Goal: Communication & Community: Share content

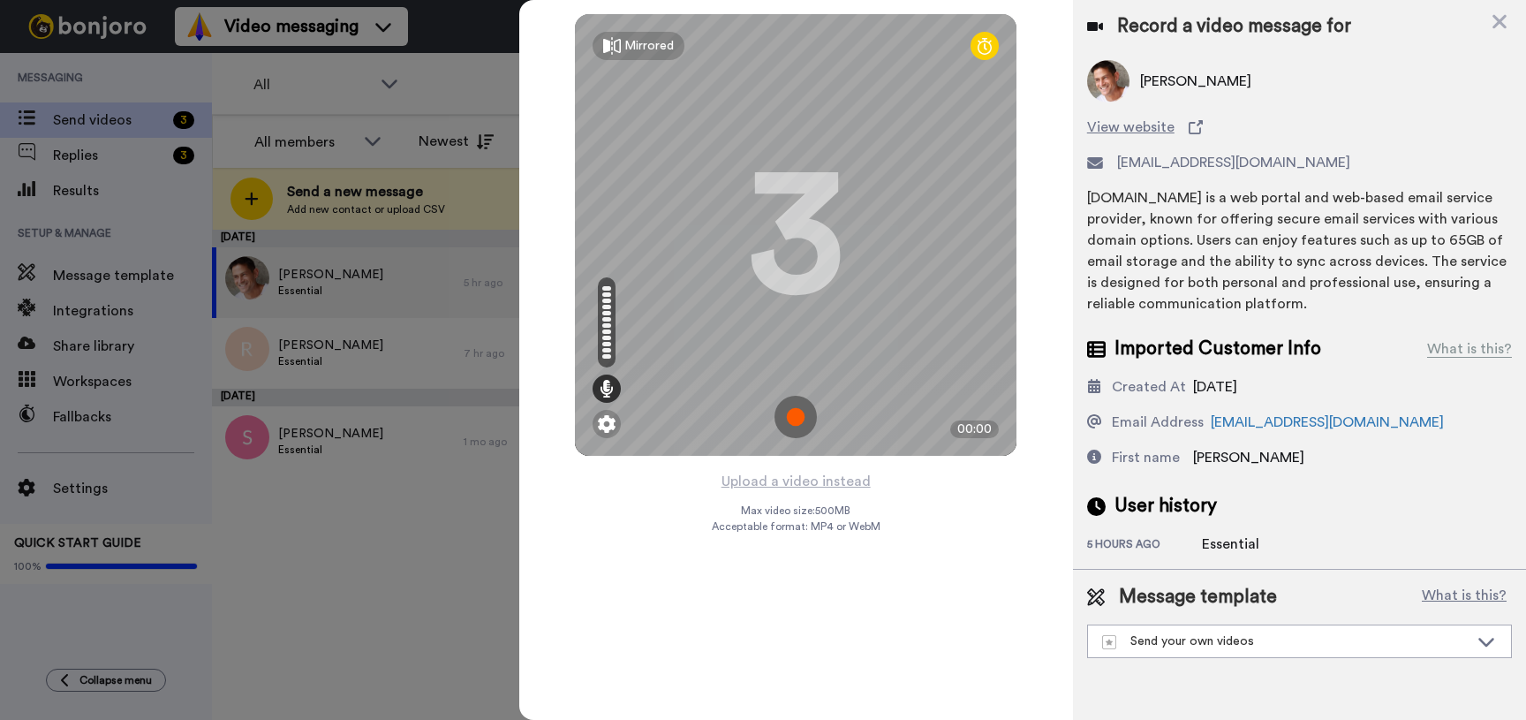
click at [798, 408] on img at bounding box center [795, 417] width 42 height 42
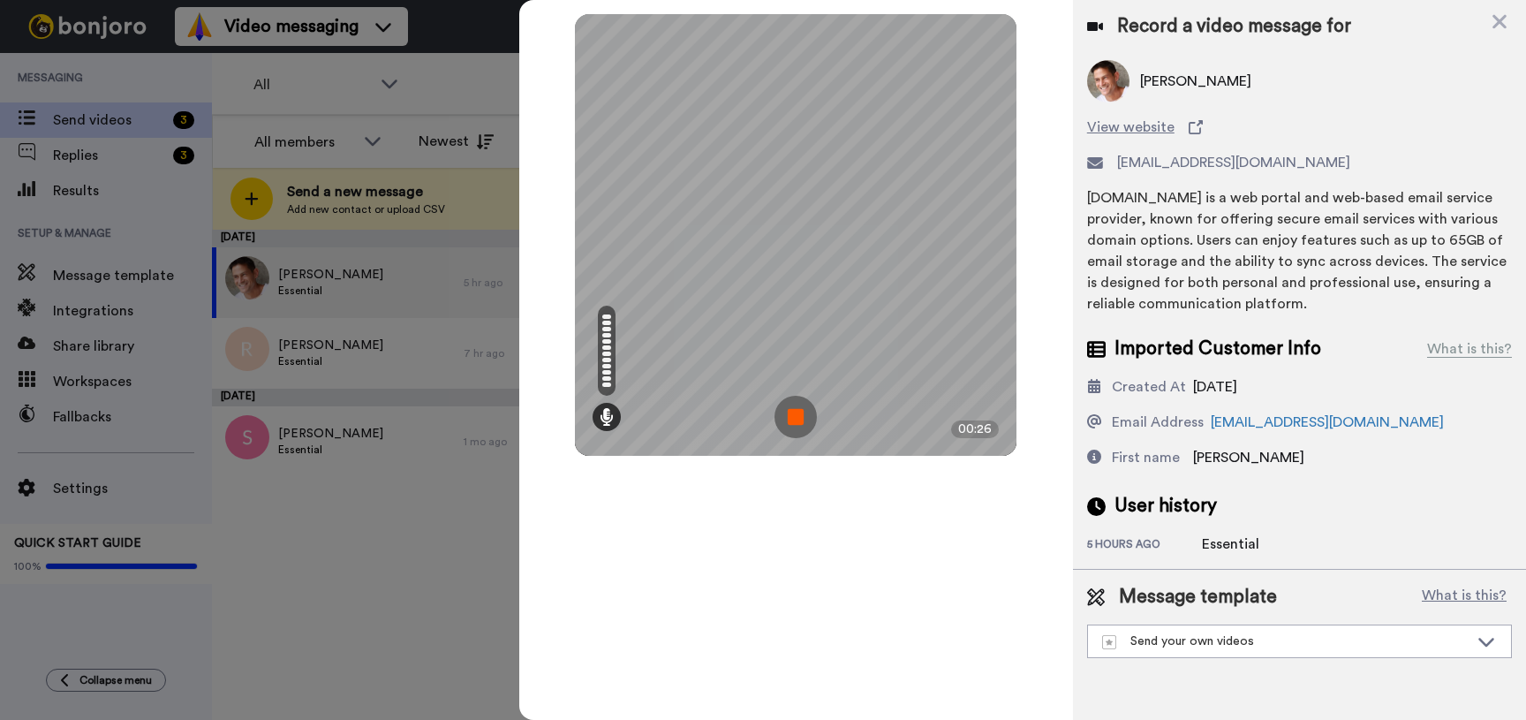
click at [798, 408] on img at bounding box center [795, 417] width 42 height 42
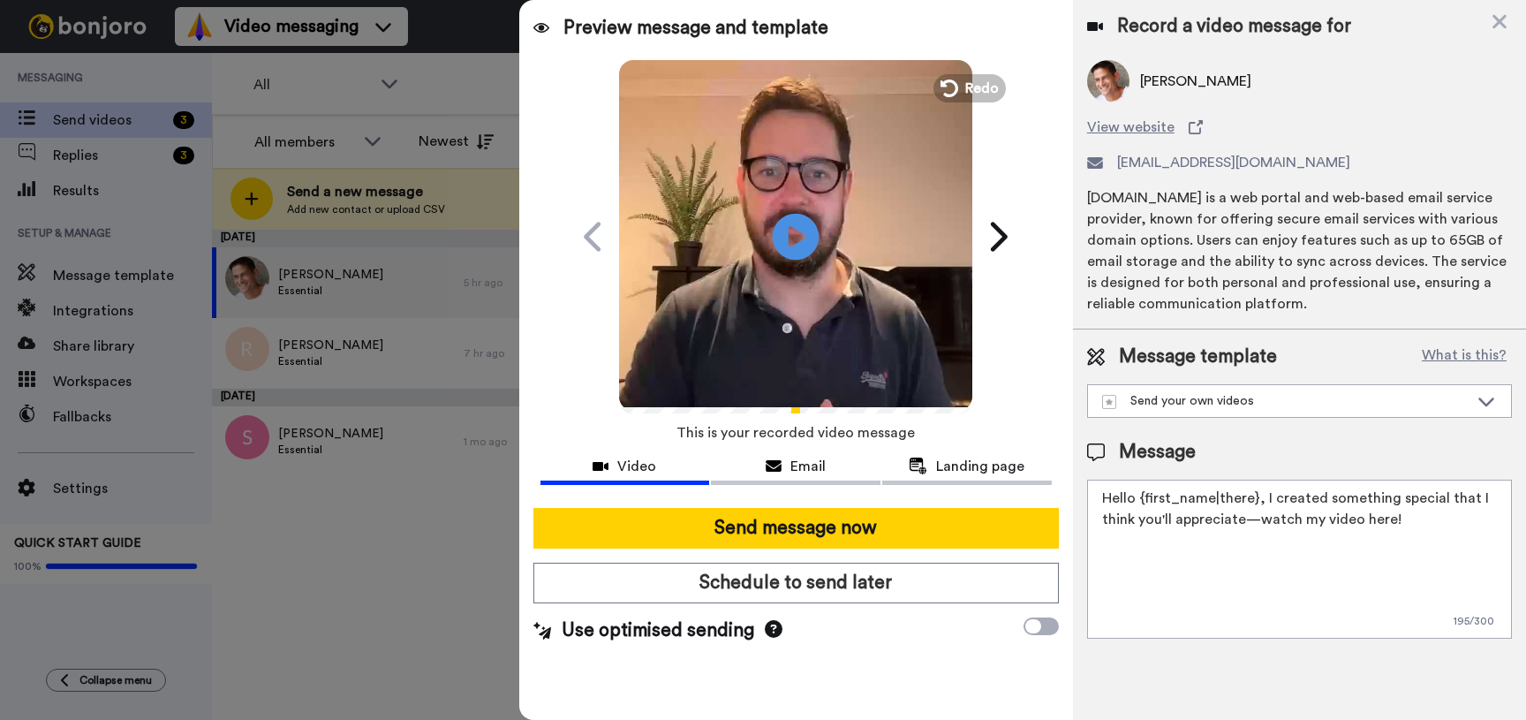
click at [801, 225] on icon at bounding box center [796, 236] width 47 height 47
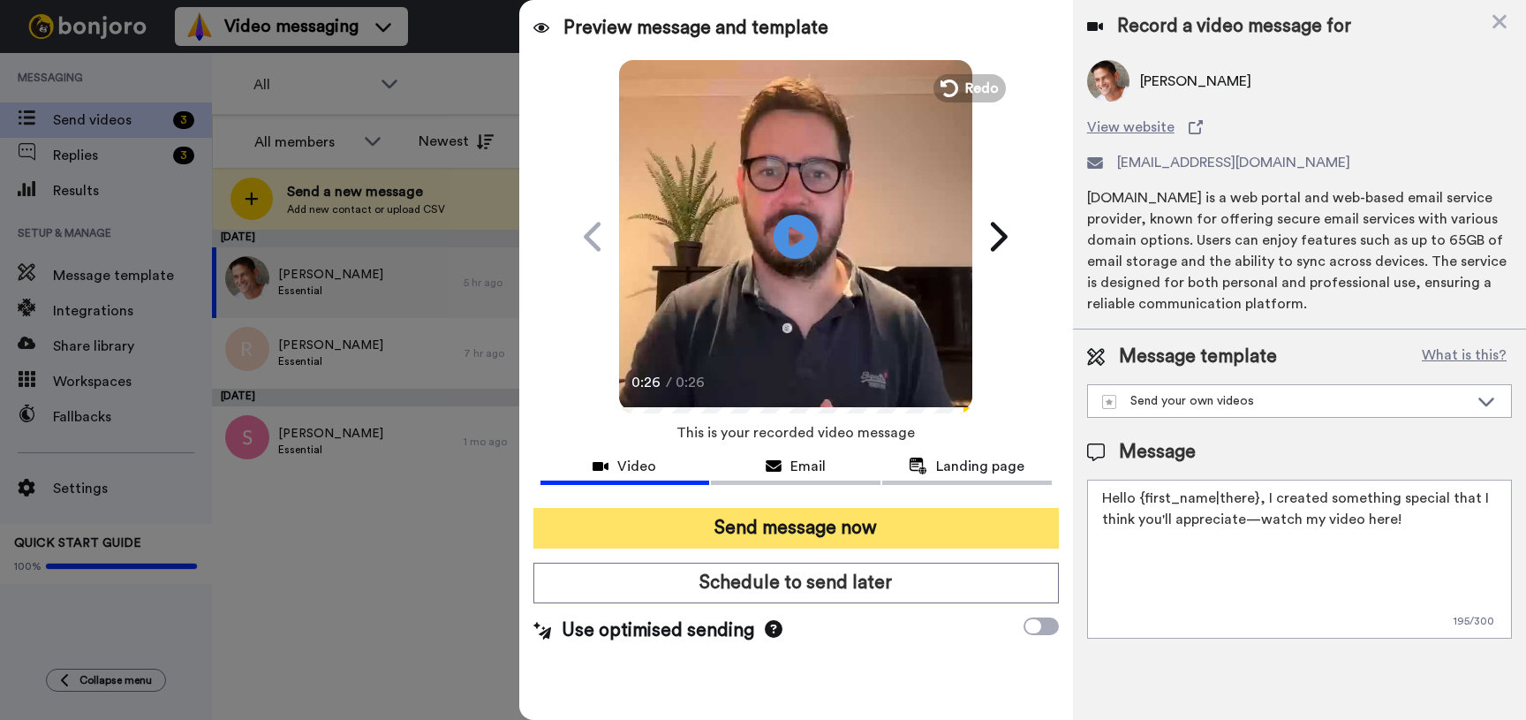
click at [769, 520] on button "Send message now" at bounding box center [795, 528] width 525 height 41
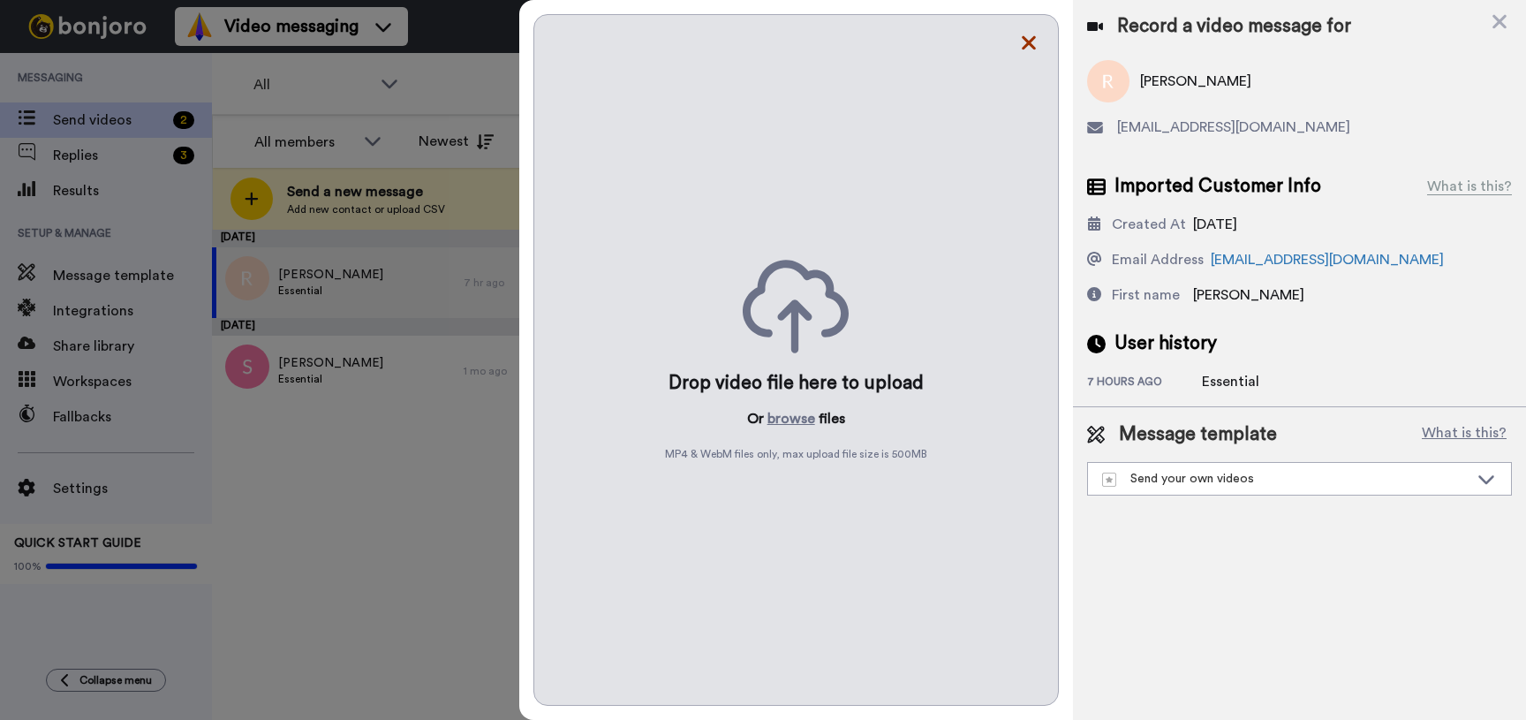
click at [1031, 41] on icon at bounding box center [1029, 43] width 14 height 14
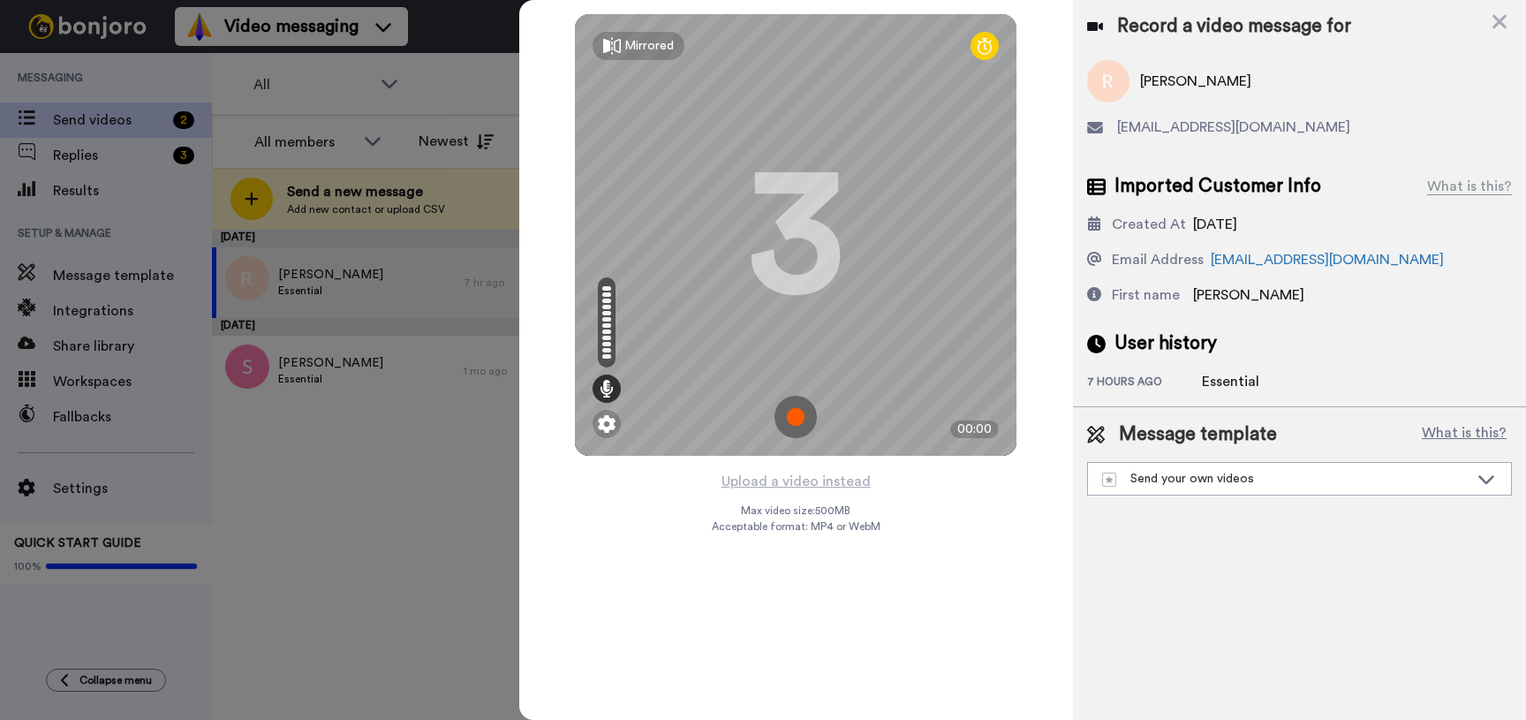
click at [790, 407] on img at bounding box center [795, 417] width 42 height 42
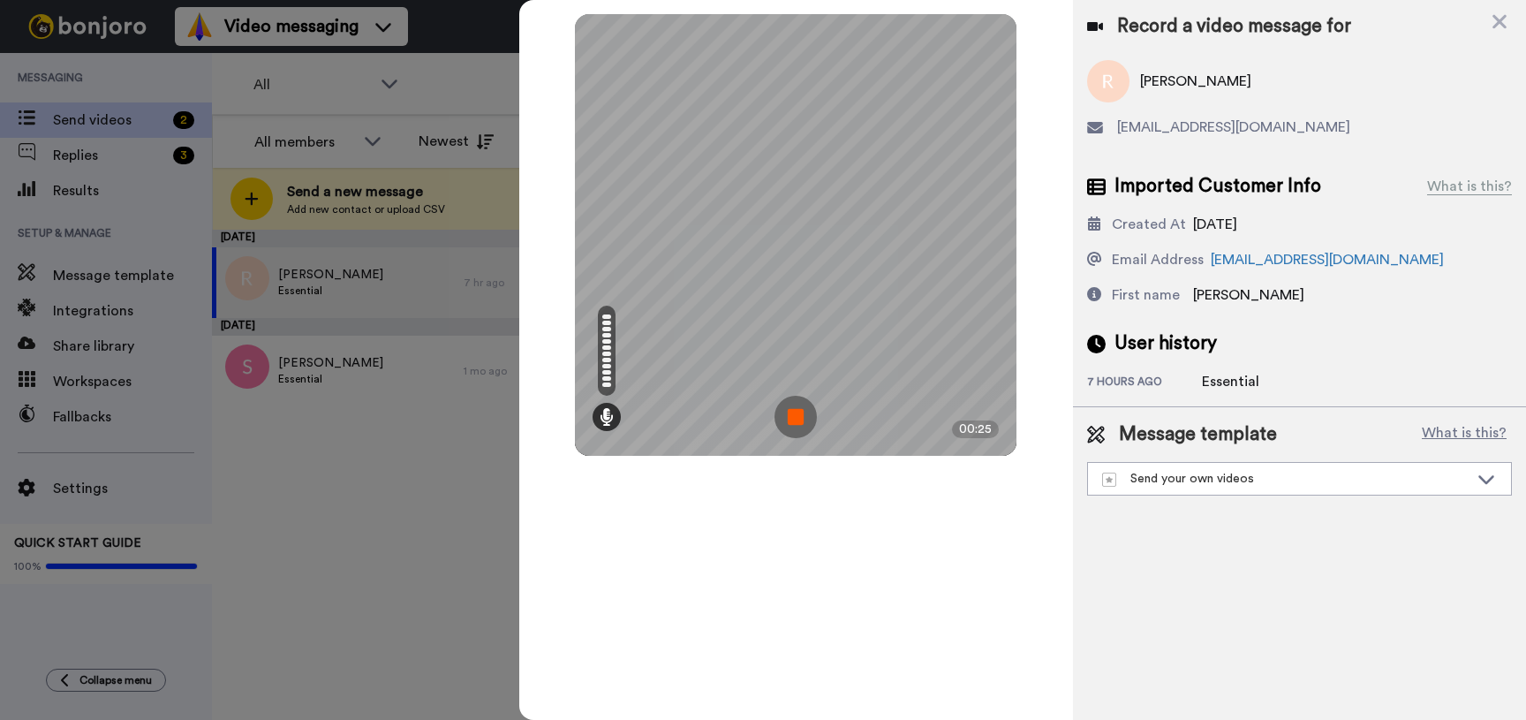
click at [812, 420] on img at bounding box center [795, 417] width 42 height 42
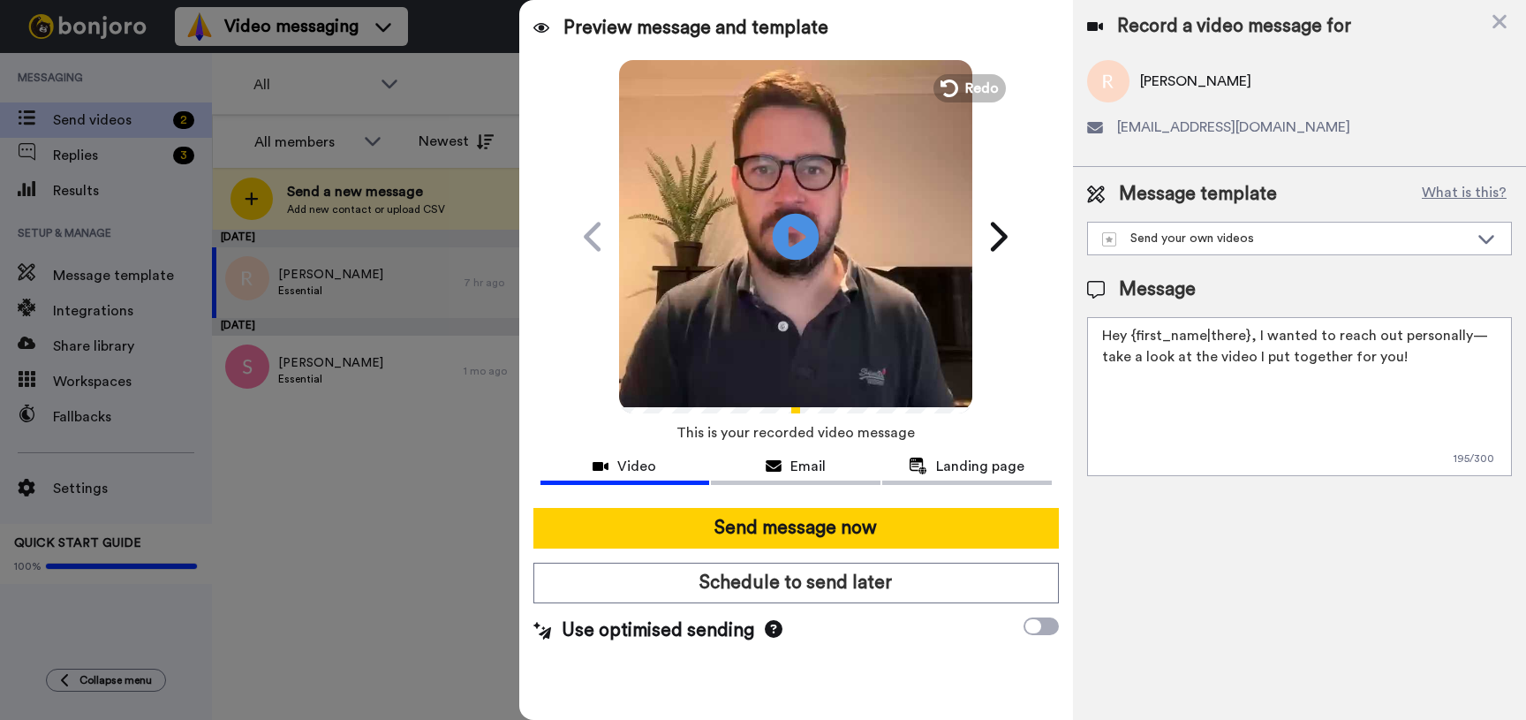
click at [810, 244] on icon at bounding box center [796, 236] width 47 height 47
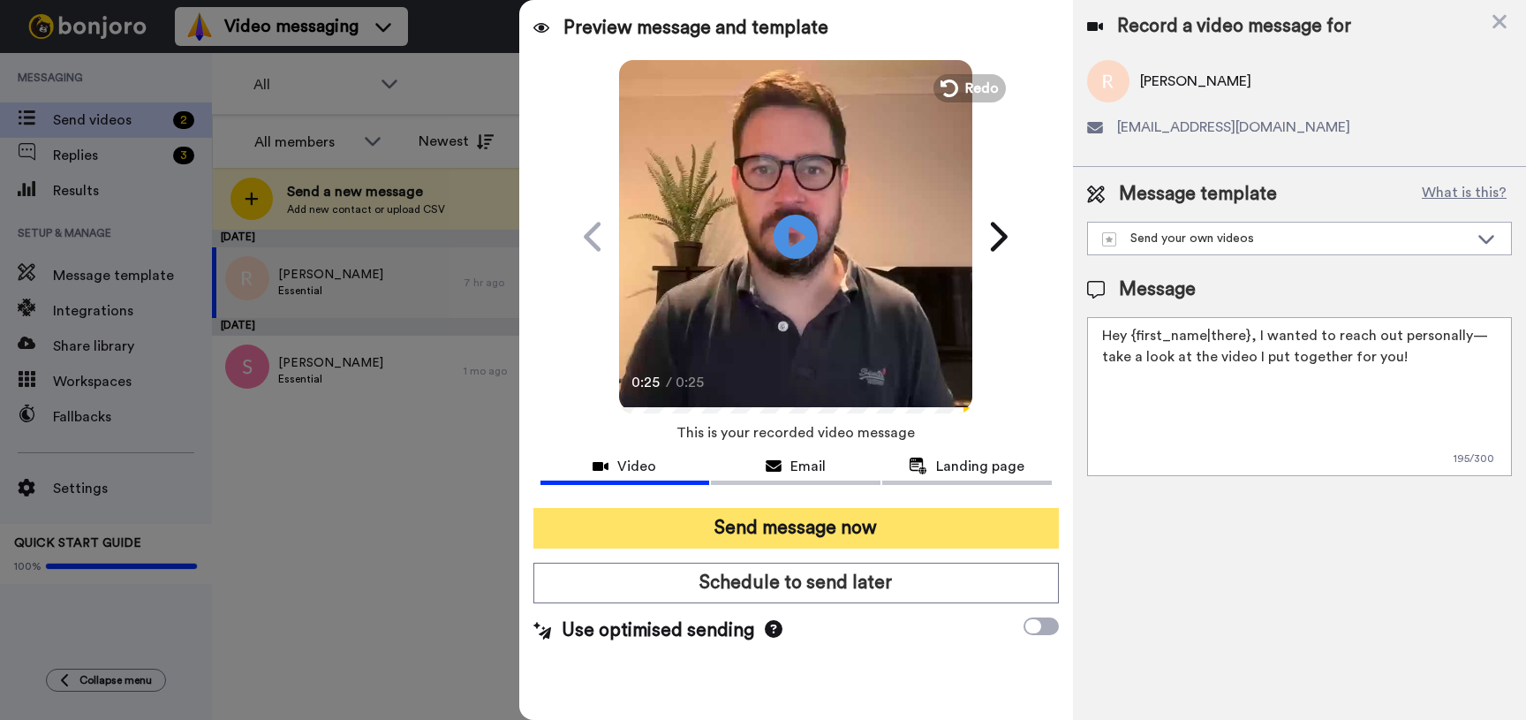
click at [782, 522] on button "Send message now" at bounding box center [795, 528] width 525 height 41
